Goal: Find specific page/section: Find specific page/section

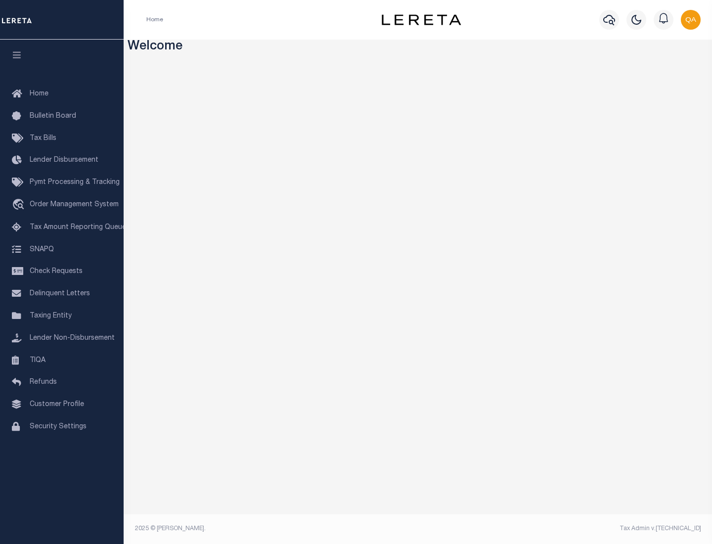
click at [62, 360] on link "TIQA" at bounding box center [62, 361] width 124 height 22
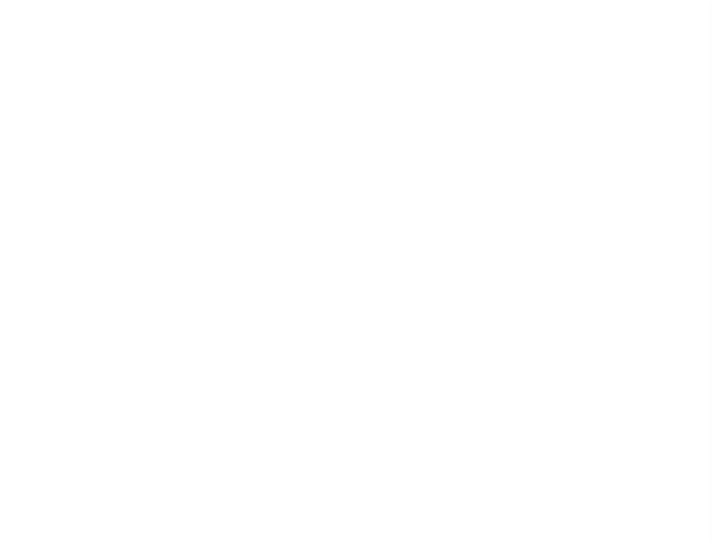
select select "200"
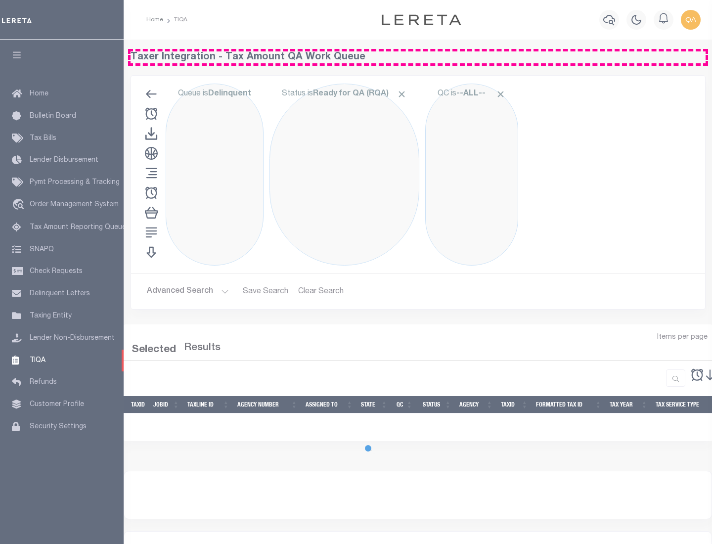
select select "200"
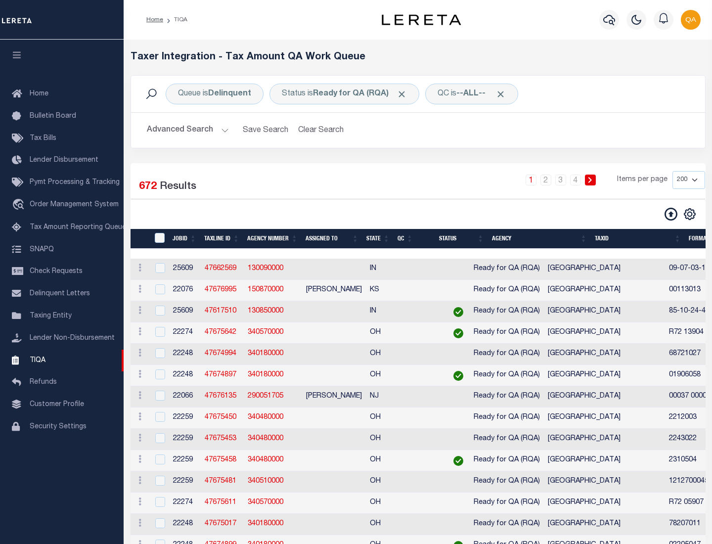
click at [405, 94] on span "Click to Remove" at bounding box center [401, 94] width 10 height 10
